Goal: Transaction & Acquisition: Purchase product/service

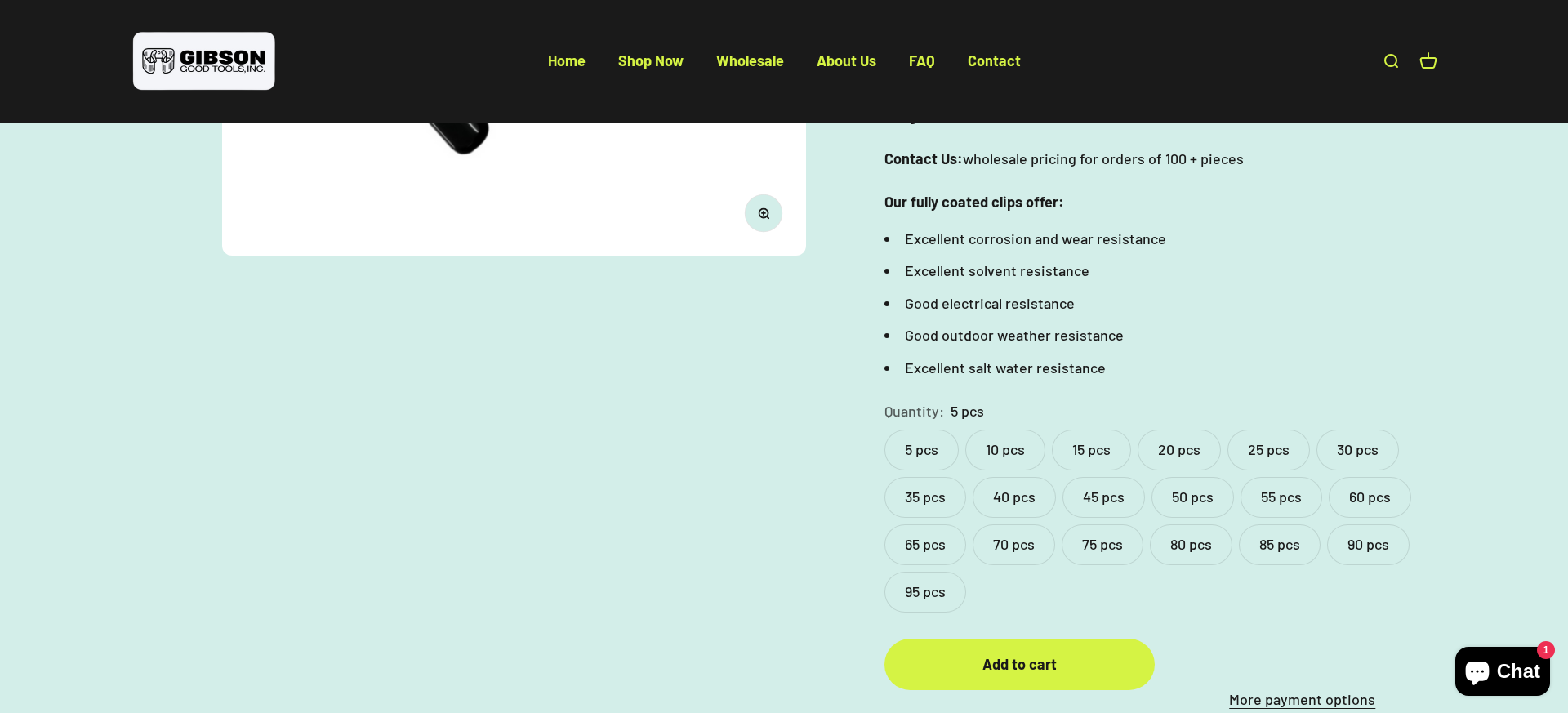
scroll to position [564, 0]
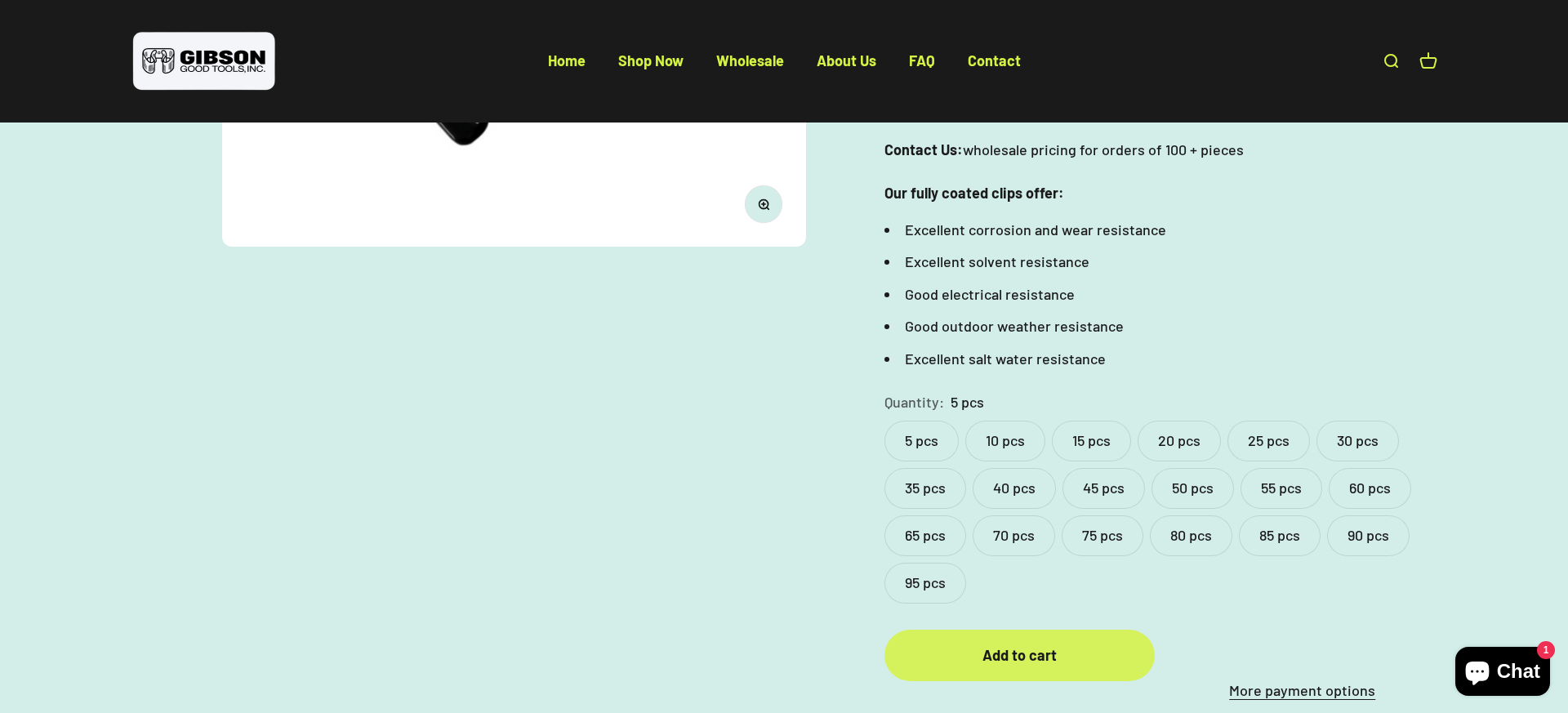
click at [1025, 662] on div "Add to cart" at bounding box center [1018, 655] width 204 height 24
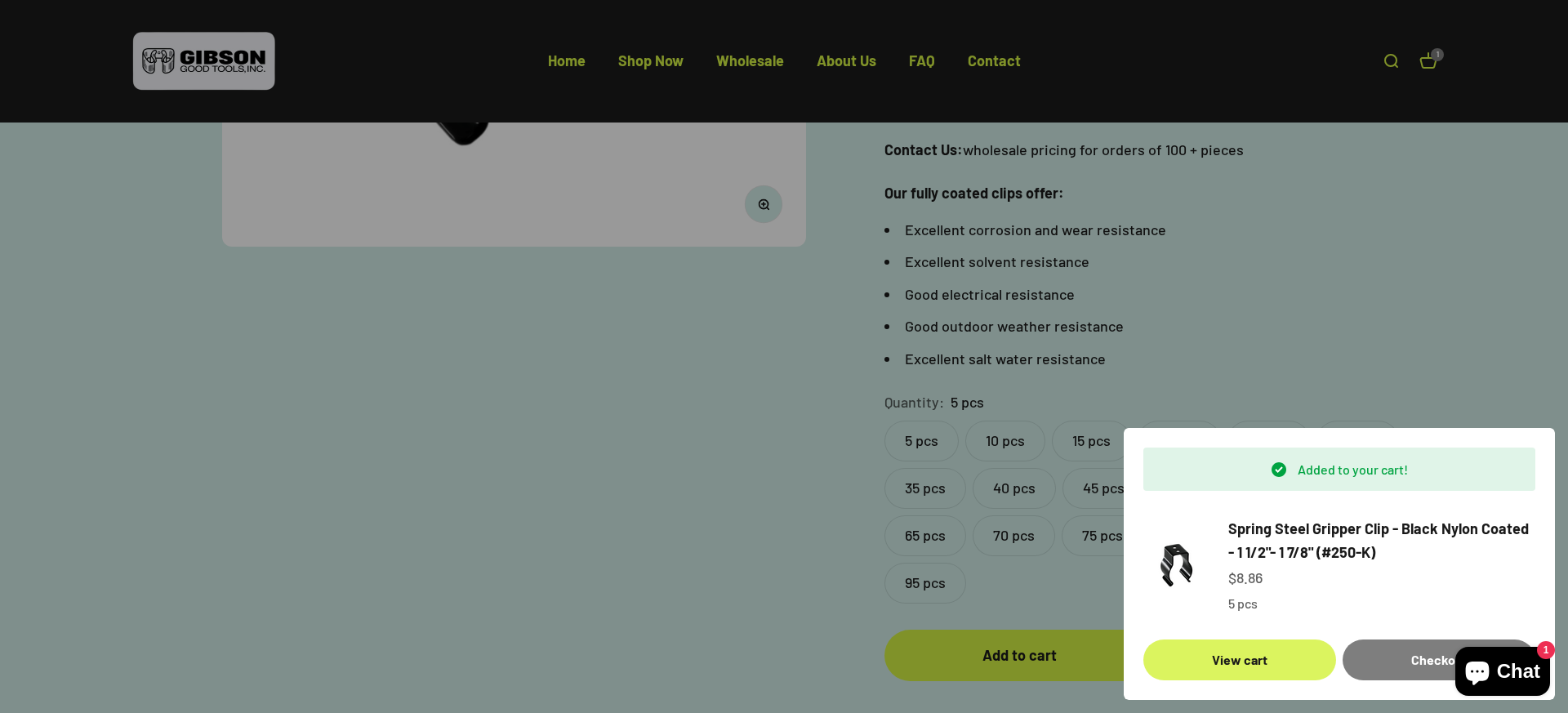
click at [1263, 661] on link "View cart" at bounding box center [1240, 660] width 193 height 41
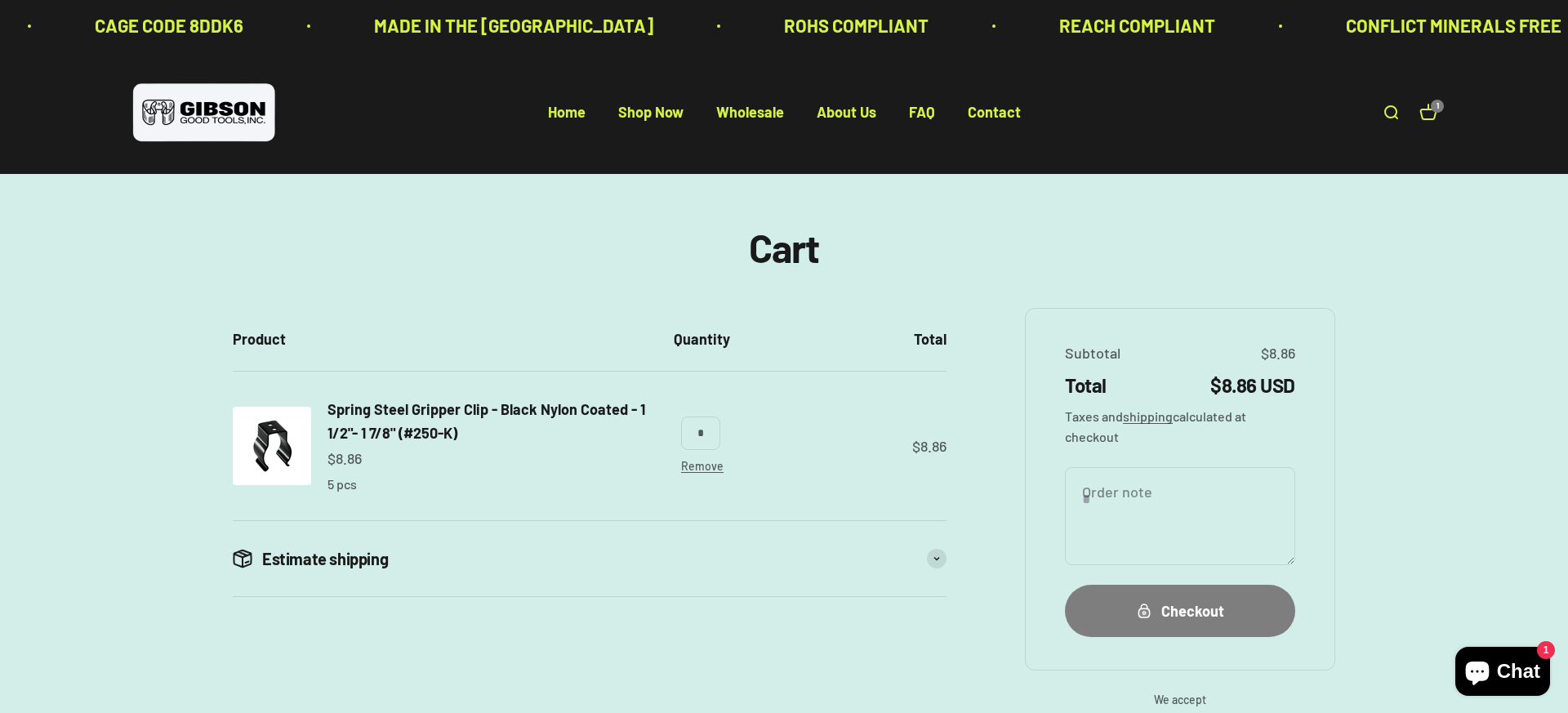
scroll to position [19, 0]
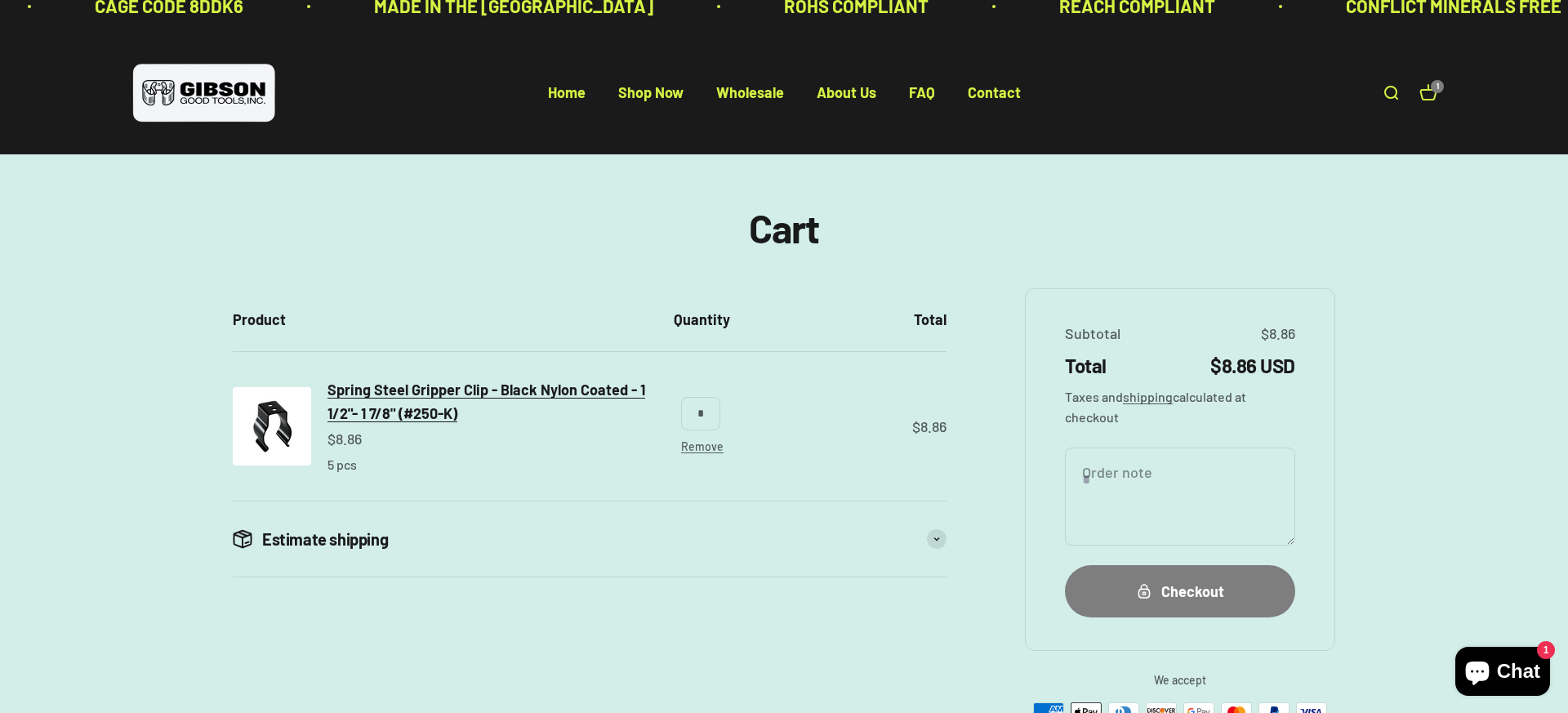
click at [412, 389] on span "Spring Steel Gripper Clip - Black Nylon Coated - 1 1/2"- 1 7/8" (#250-K)" at bounding box center [486, 402] width 318 height 42
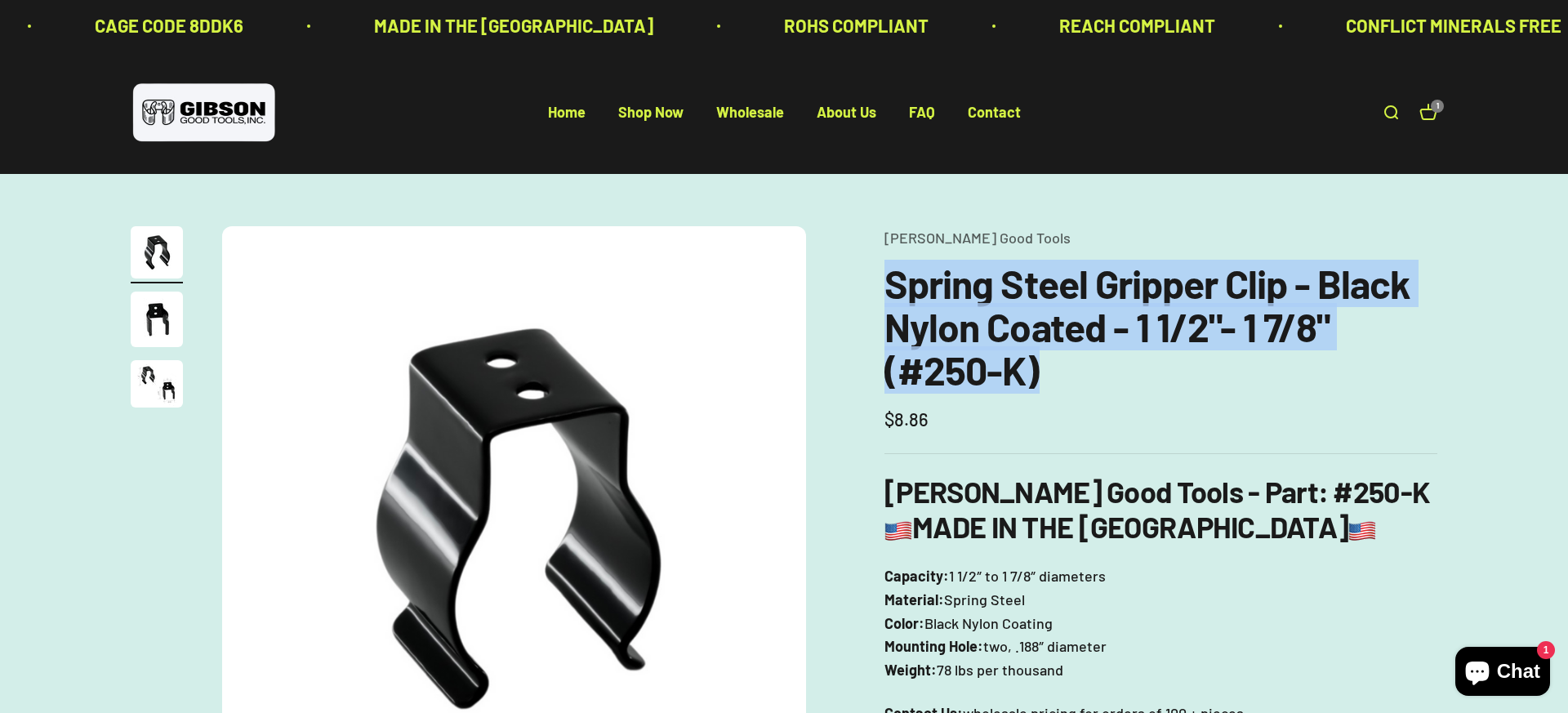
drag, startPoint x: 1065, startPoint y: 374, endPoint x: 889, endPoint y: 294, distance: 193.3
click at [889, 294] on h1 "Spring Steel Gripper Clip - Black Nylon Coated - 1 1/2"- 1 7/8" (#250-K)" at bounding box center [1160, 326] width 552 height 129
copy h1 "Spring Steel Gripper Clip - Black Nylon Coated - 1 1/2"- 1 7/8" (#250-K)"
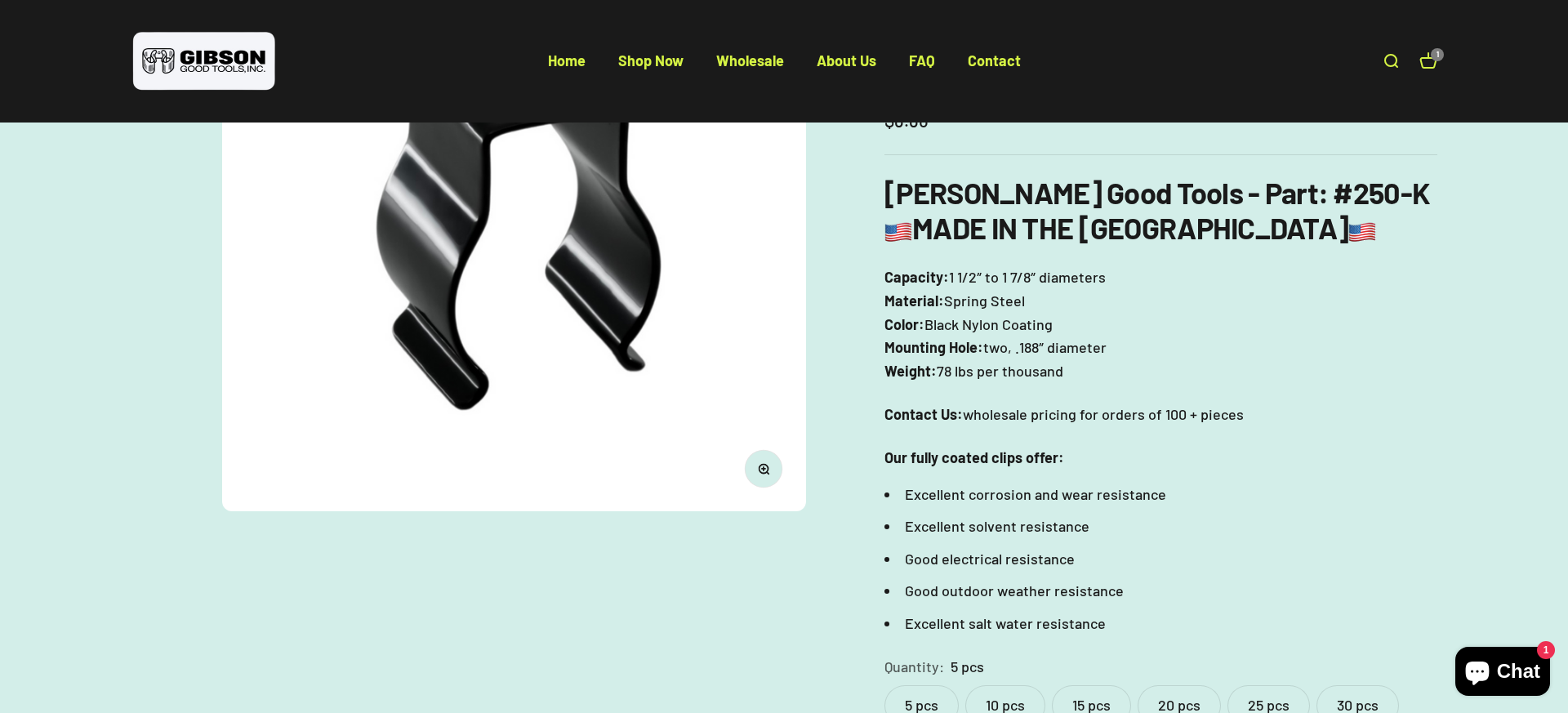
scroll to position [313, 0]
